Goal: Information Seeking & Learning: Learn about a topic

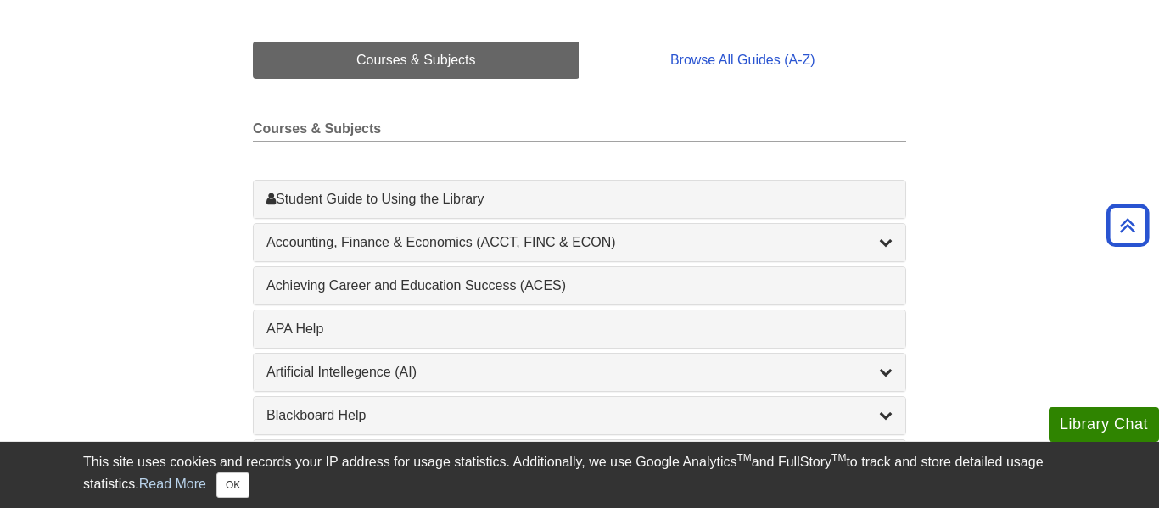
scroll to position [398, 0]
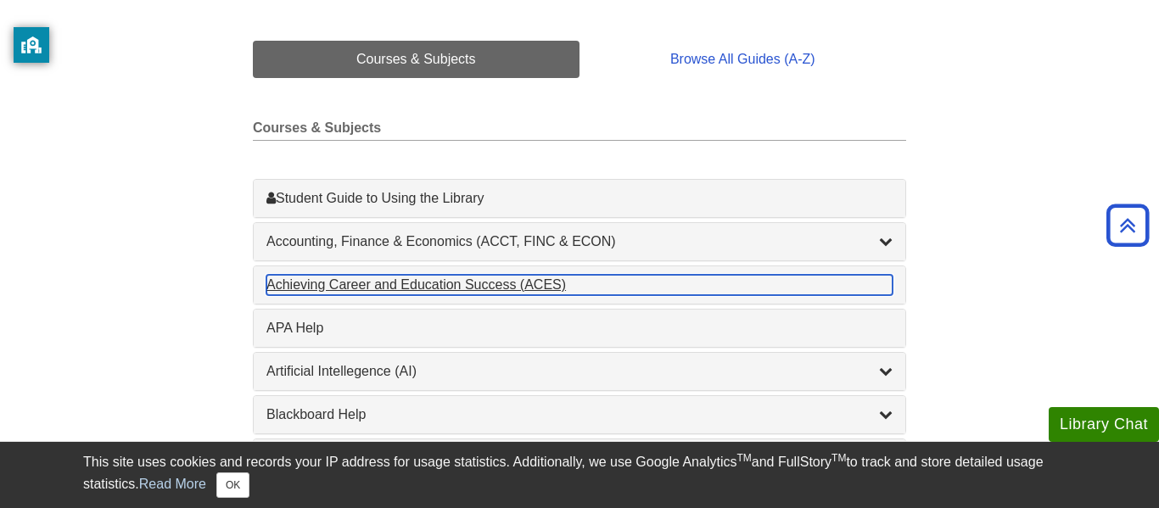
click at [389, 284] on div "Achieving Career and Education Success (ACES) , 1 guides" at bounding box center [579, 285] width 626 height 20
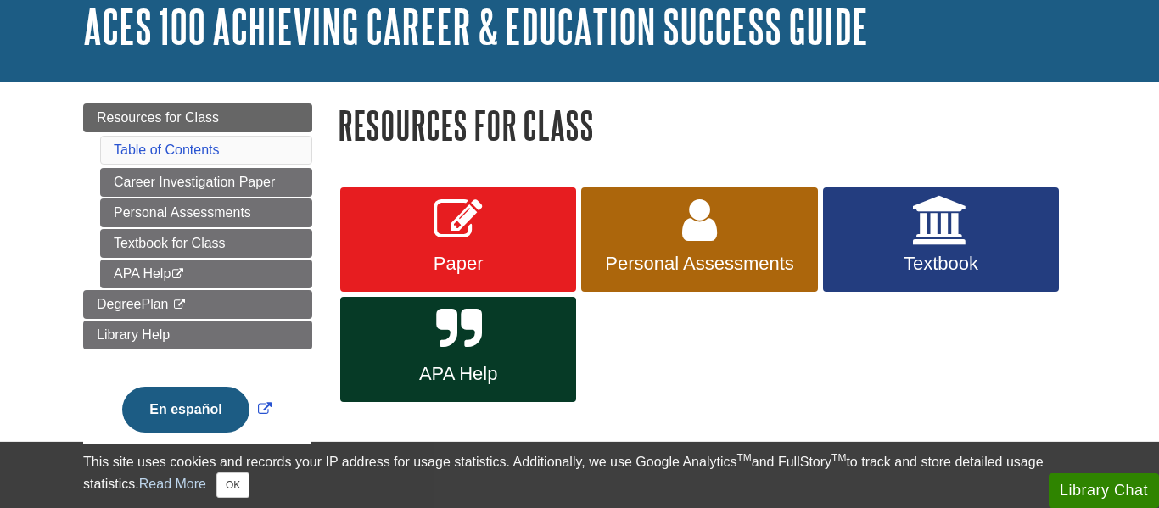
scroll to position [130, 0]
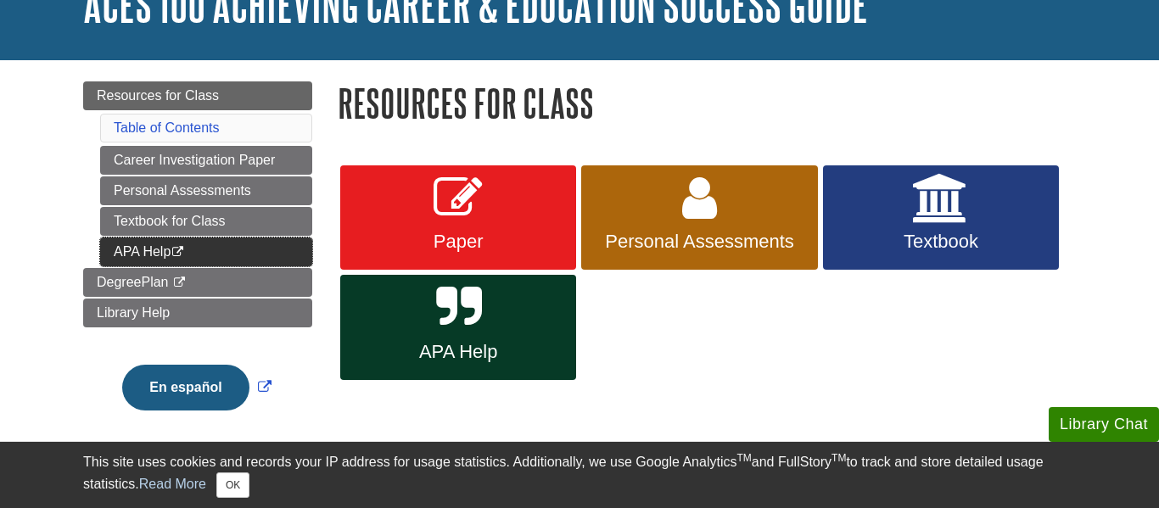
click at [272, 247] on link "APA Help This link opens in a new window" at bounding box center [206, 252] width 212 height 29
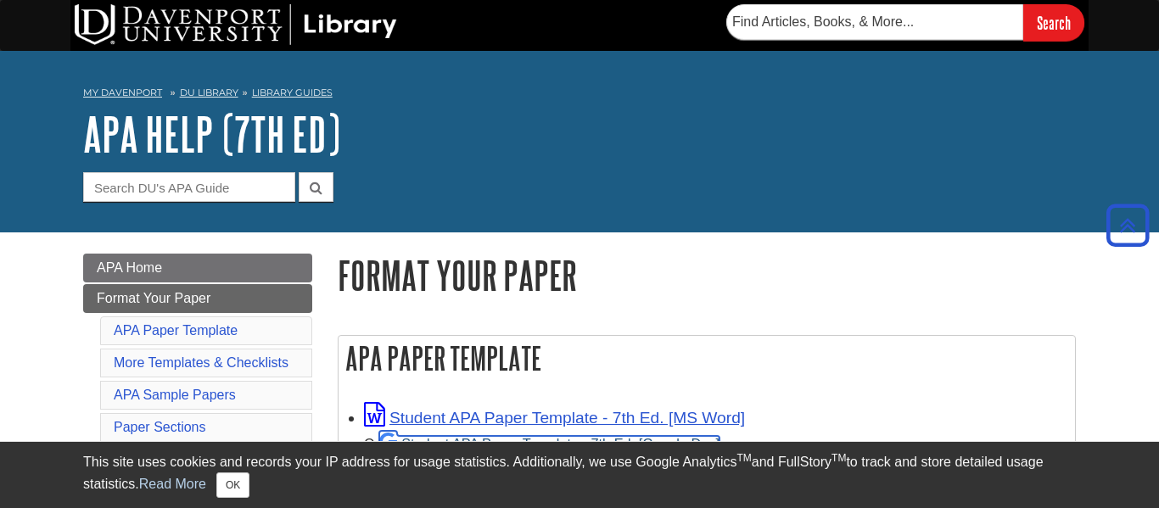
click at [584, 436] on link "Student APA Paper Template - 7th Ed. [Google Doc]" at bounding box center [549, 443] width 340 height 15
